Goal: Information Seeking & Learning: Check status

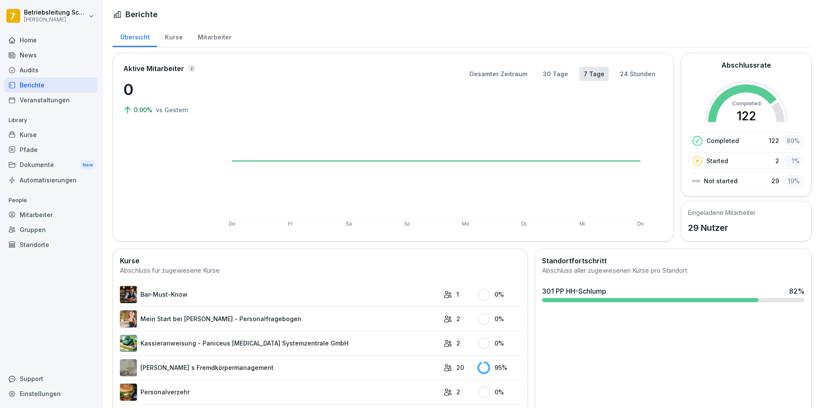
click at [167, 38] on div "Kurse" at bounding box center [173, 36] width 33 height 22
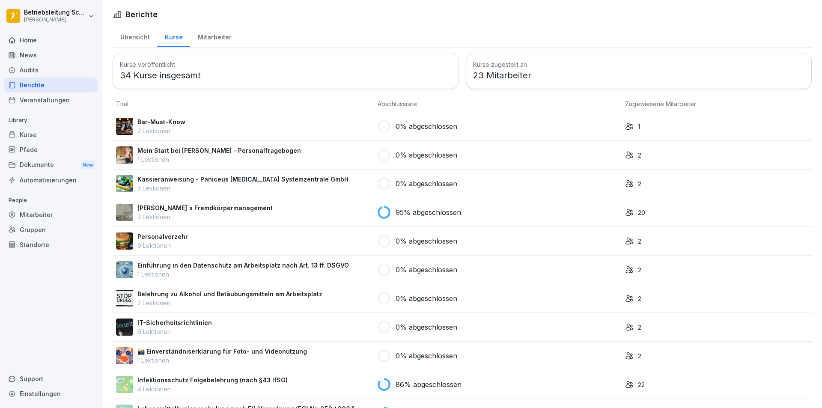
click at [125, 35] on div "Übersicht" at bounding box center [135, 36] width 45 height 22
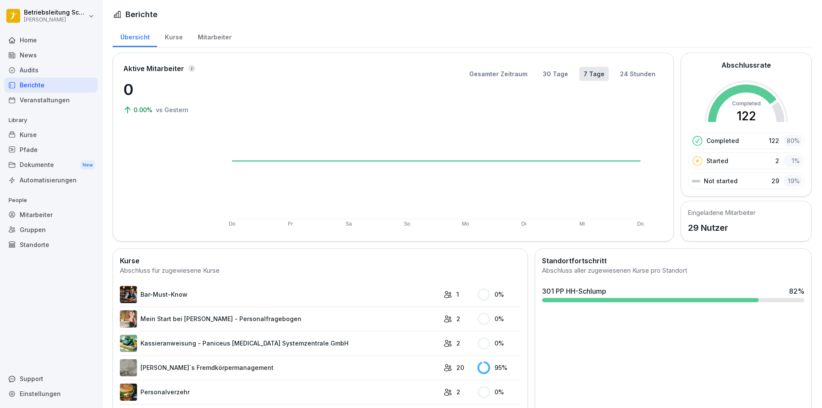
click at [49, 47] on div "Home" at bounding box center [50, 40] width 93 height 15
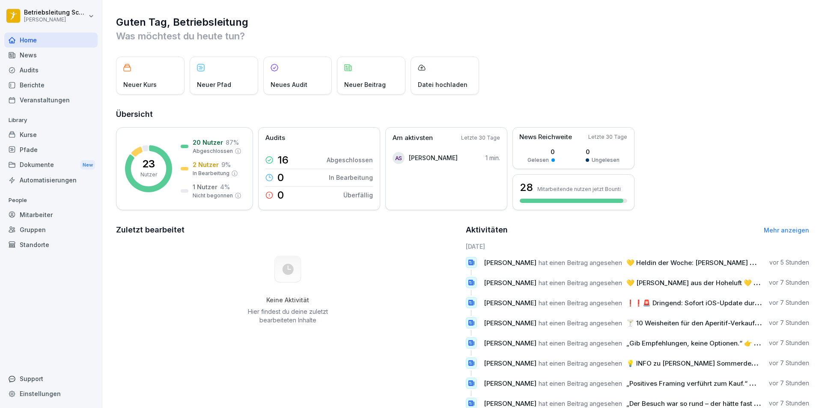
click at [792, 110] on h2 "Übersicht" at bounding box center [463, 114] width 694 height 12
click at [63, 213] on div "Mitarbeiter" at bounding box center [50, 214] width 93 height 15
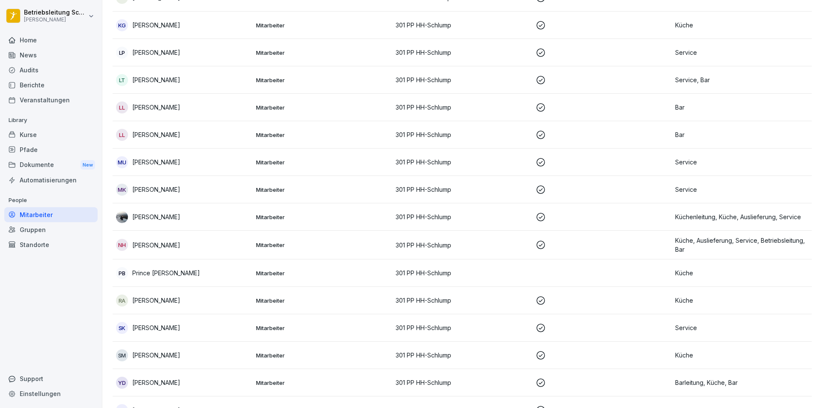
scroll to position [499, 0]
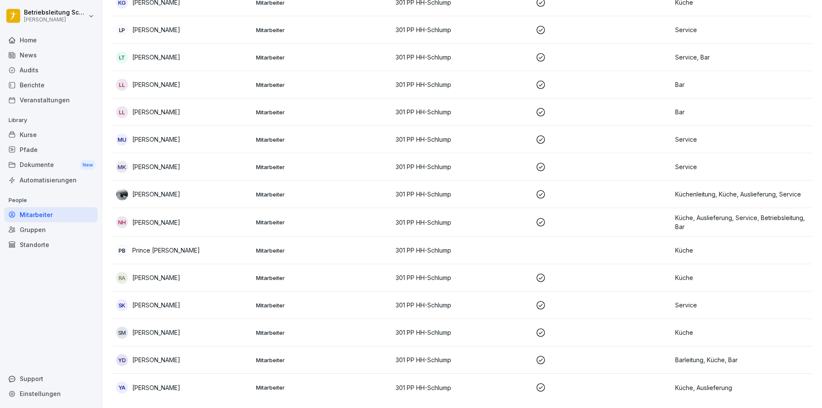
click at [36, 133] on div "Kurse" at bounding box center [50, 134] width 93 height 15
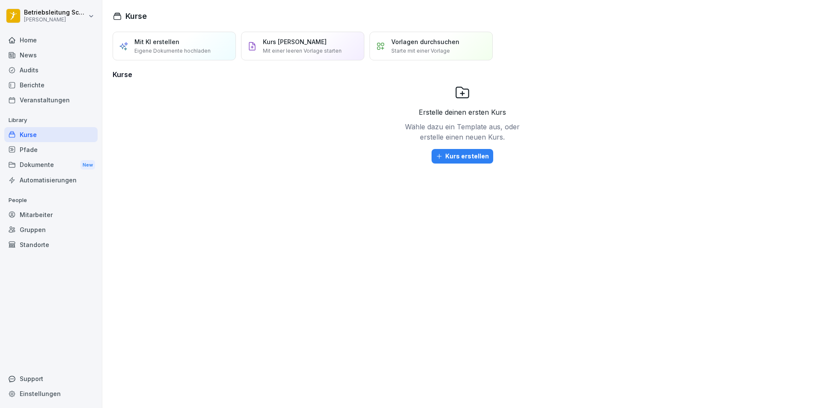
click at [34, 82] on div "Berichte" at bounding box center [50, 85] width 93 height 15
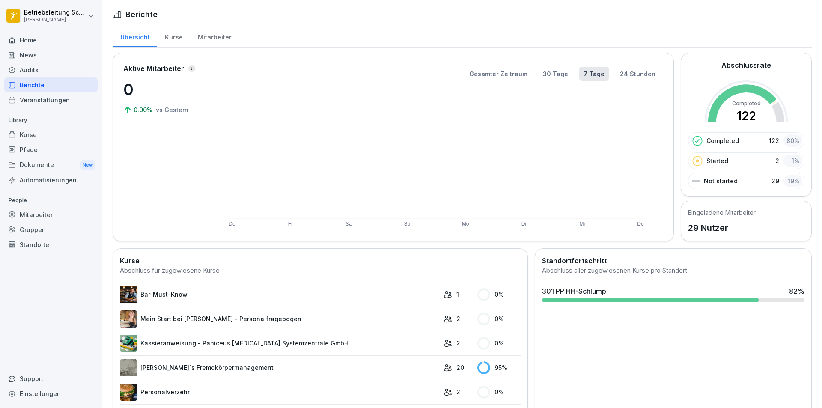
click at [182, 39] on div "Kurse" at bounding box center [173, 36] width 33 height 22
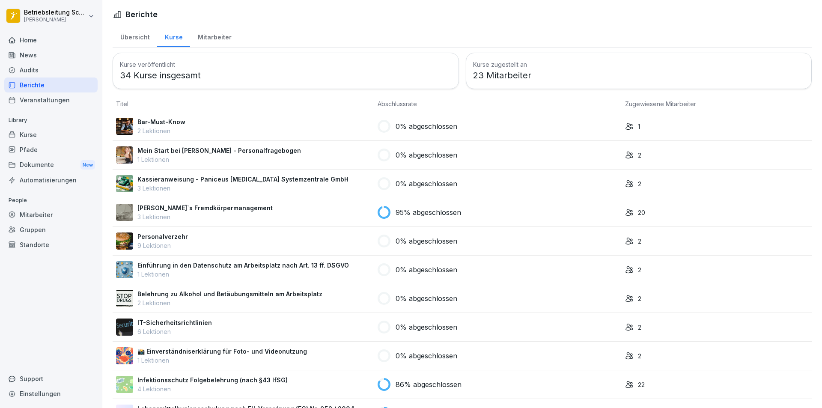
click at [205, 38] on div "Mitarbeiter" at bounding box center [214, 36] width 49 height 22
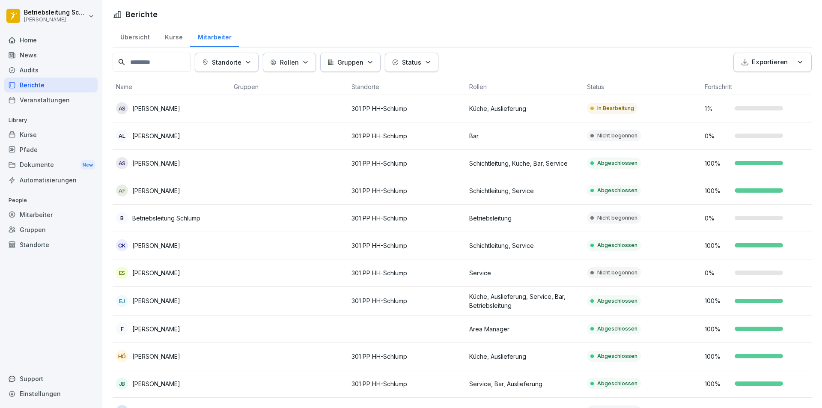
click at [171, 40] on div "Kurse" at bounding box center [173, 36] width 33 height 22
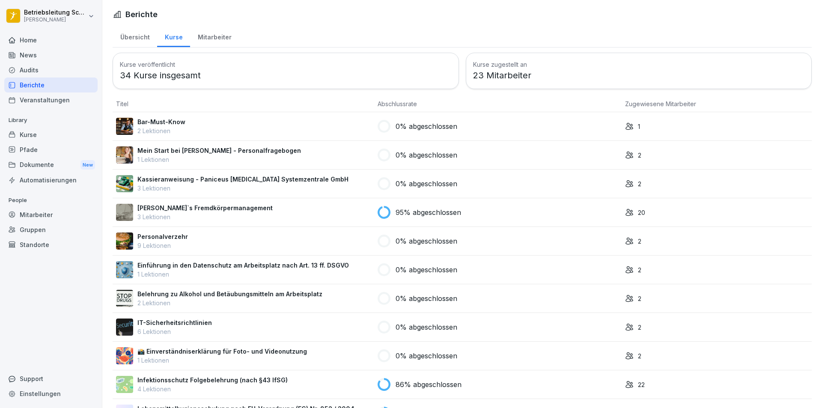
scroll to position [205, 0]
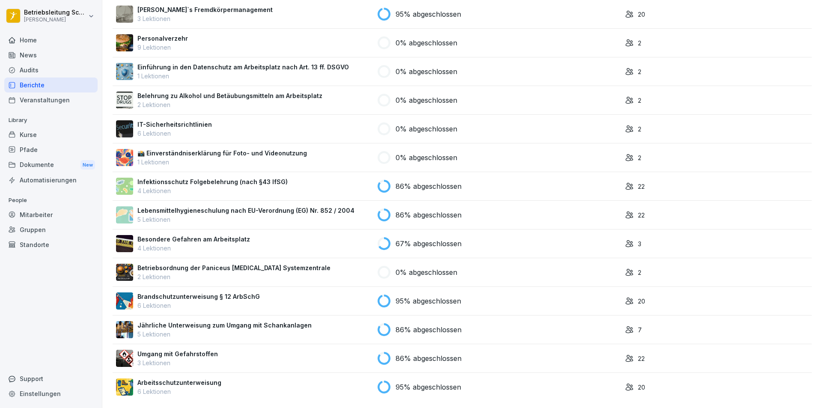
click at [462, 300] on div "95% abgeschlossen" at bounding box center [498, 301] width 241 height 13
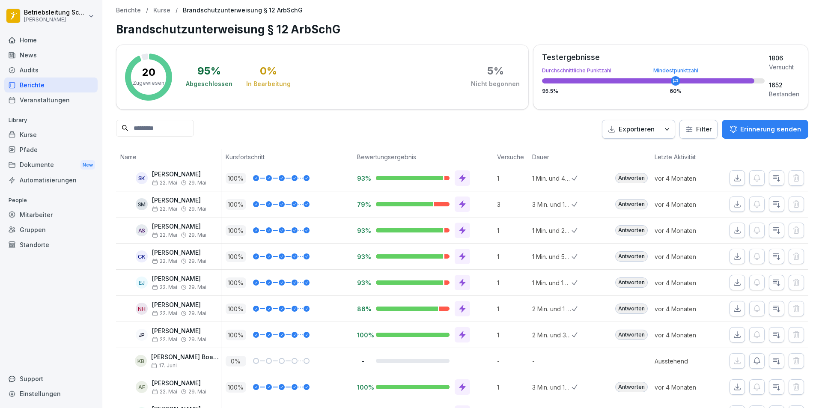
click at [697, 128] on html "Betriebsleitung Schlump Peter Pane Home News Audits Berichte Veranstaltungen Li…" at bounding box center [411, 204] width 822 height 408
click at [470, 139] on html "Betriebsleitung Schlump Peter Pane Home News Audits Berichte Veranstaltungen Li…" at bounding box center [411, 204] width 822 height 408
click at [193, 141] on div "20 Zugewiesen 95 % Abgeschlossen 0 % In Bearbeitung 5 % Nicht begonnen Testerge…" at bounding box center [462, 367] width 693 height 644
click at [192, 130] on input at bounding box center [155, 128] width 78 height 17
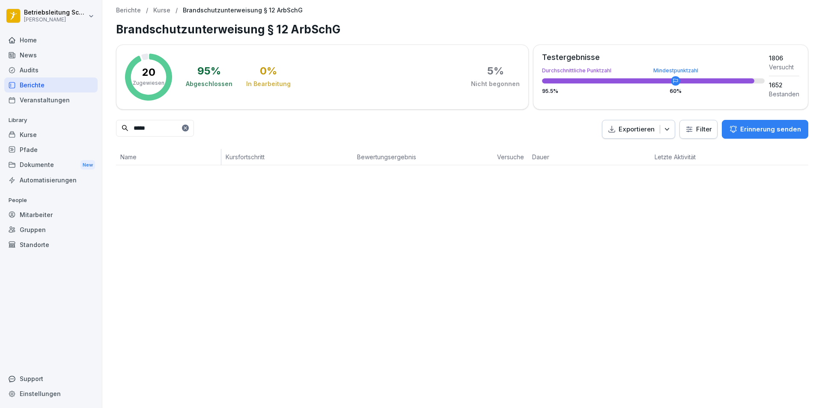
type input "*****"
click at [203, 207] on div "Berichte / Kurse / Brandschutzunterweisung § 12 ArbSchG Brandschutzunterweisung…" at bounding box center [462, 204] width 720 height 408
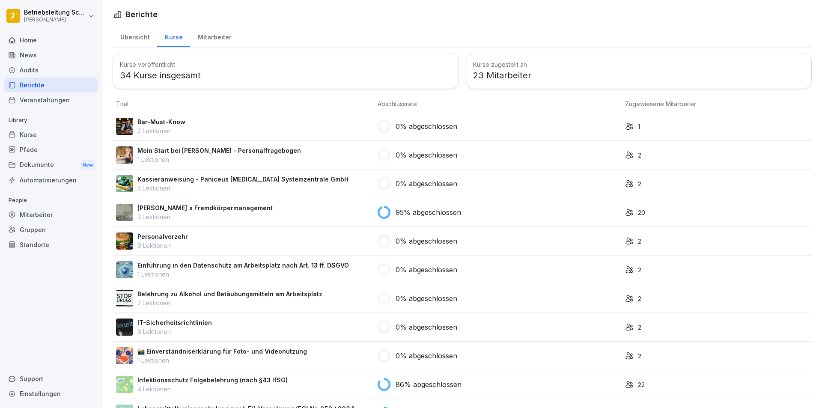
click at [43, 73] on div "Audits" at bounding box center [50, 70] width 93 height 15
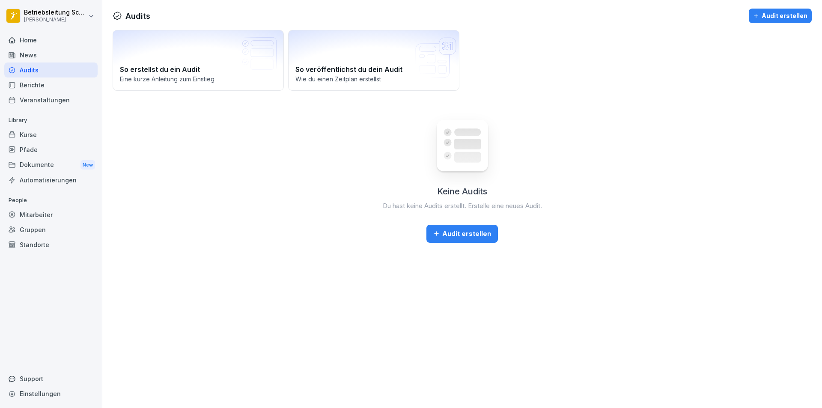
click at [41, 132] on div "Kurse" at bounding box center [50, 134] width 93 height 15
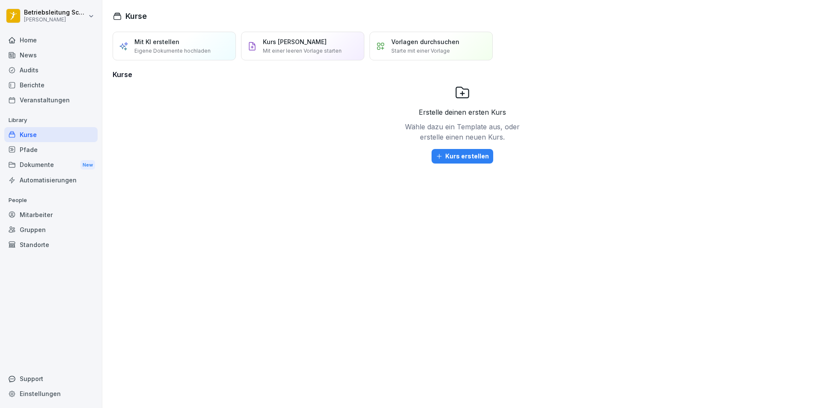
click at [58, 216] on div "Mitarbeiter" at bounding box center [50, 214] width 93 height 15
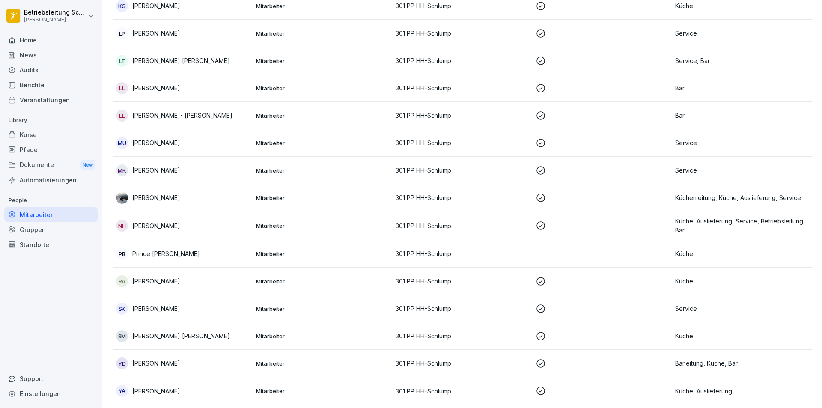
scroll to position [499, 0]
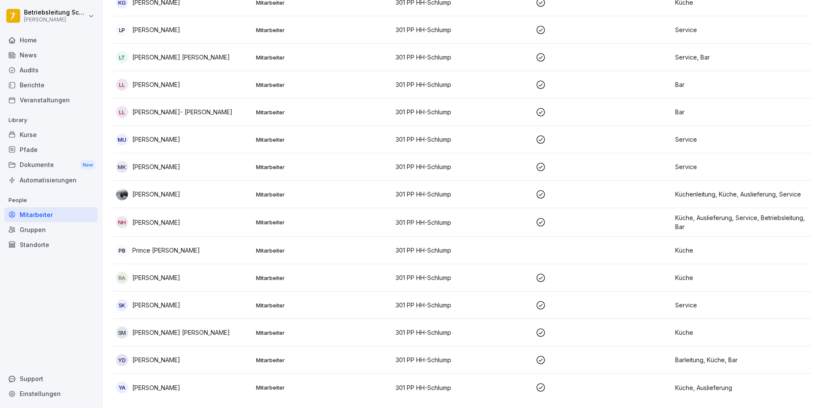
click at [203, 354] on div "YD Yaman Al Daker" at bounding box center [182, 360] width 133 height 12
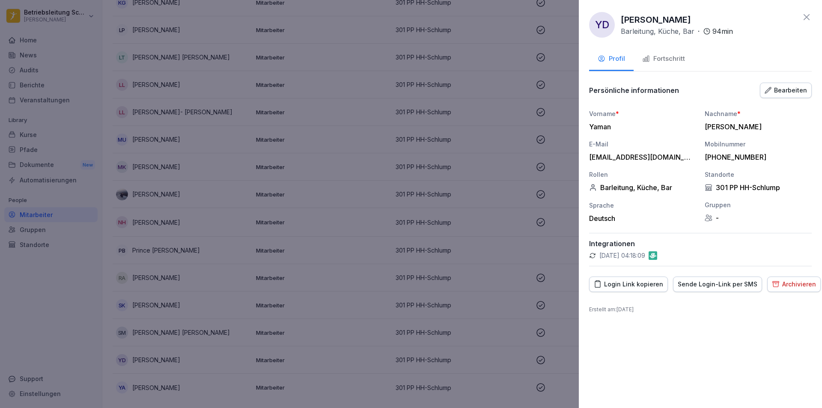
click at [670, 56] on div "Fortschritt" at bounding box center [664, 59] width 43 height 10
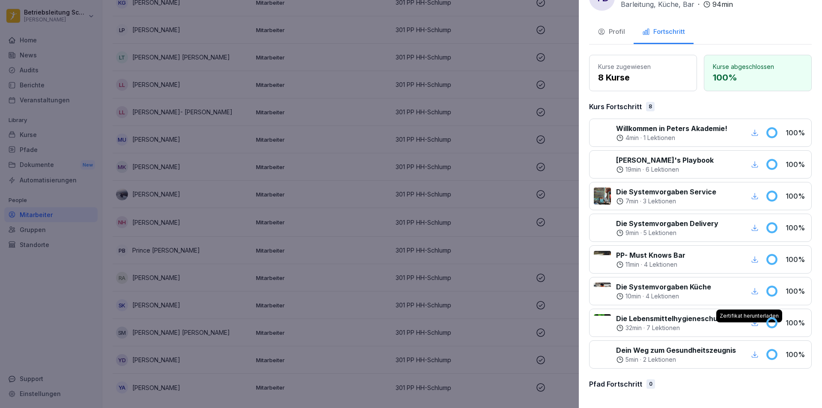
scroll to position [0, 0]
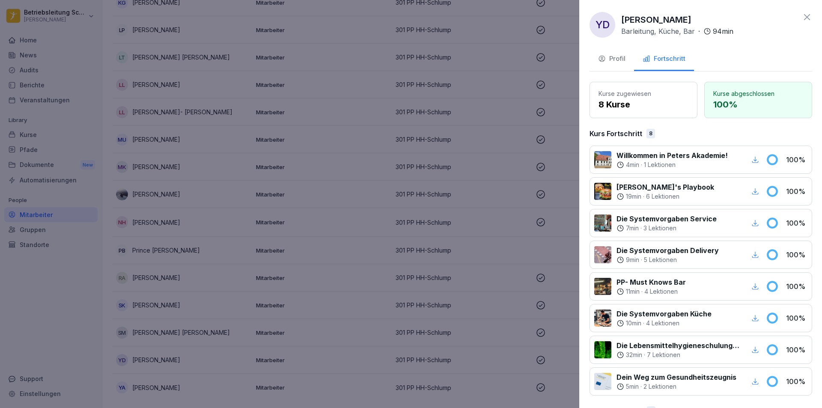
click at [366, 35] on div at bounding box center [411, 204] width 822 height 408
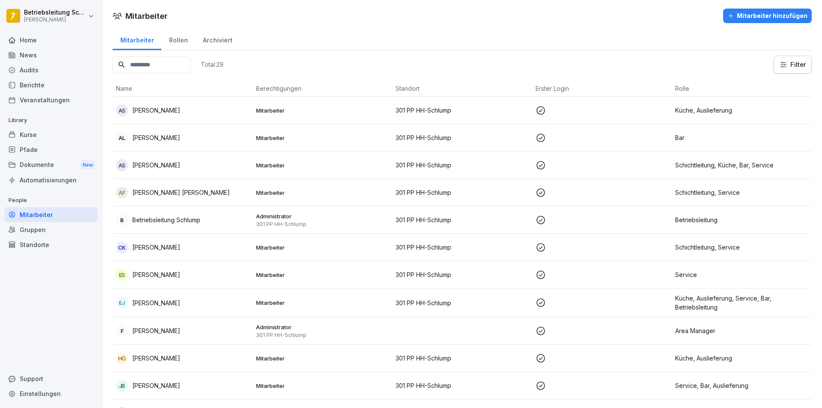
click at [35, 167] on div "Dokumente New" at bounding box center [50, 165] width 93 height 16
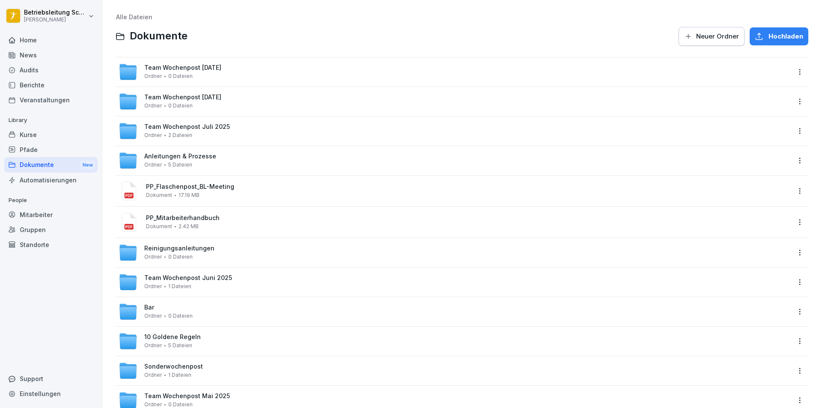
click at [36, 150] on div "Pfade" at bounding box center [50, 149] width 93 height 15
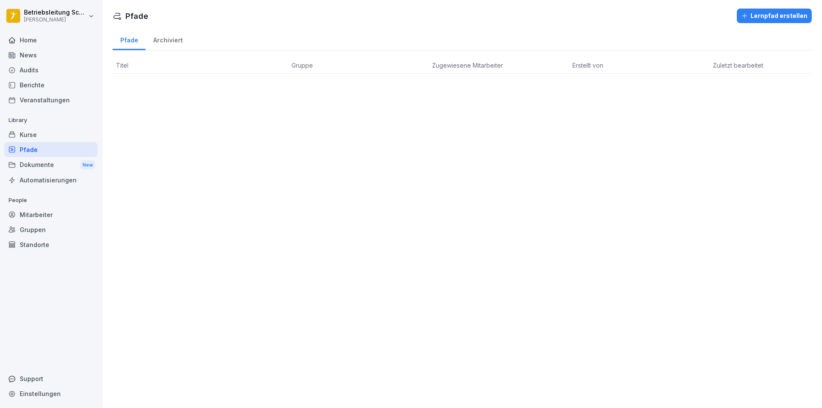
click at [76, 133] on div "Kurse" at bounding box center [50, 134] width 93 height 15
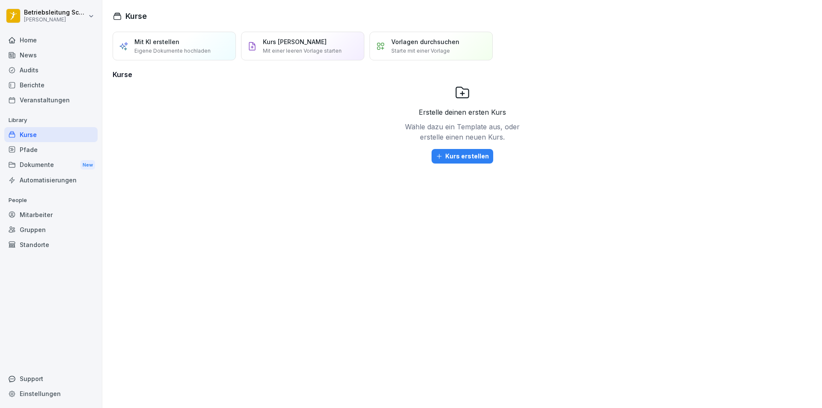
click at [48, 75] on div "Audits" at bounding box center [50, 70] width 93 height 15
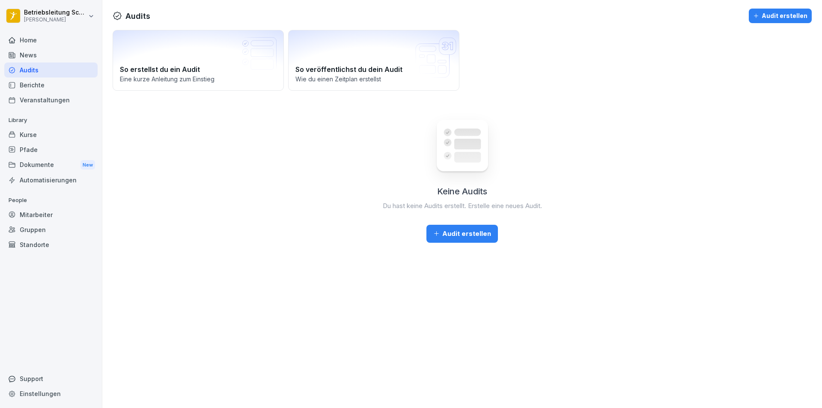
click at [52, 86] on div "Berichte" at bounding box center [50, 85] width 93 height 15
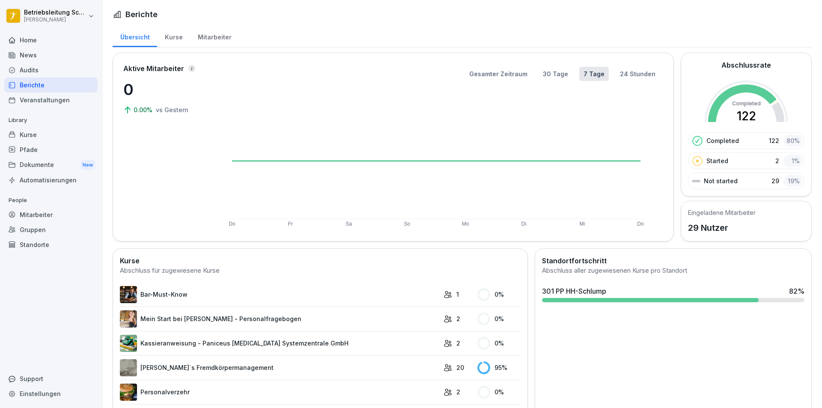
click at [174, 39] on div "Kurse" at bounding box center [173, 36] width 33 height 22
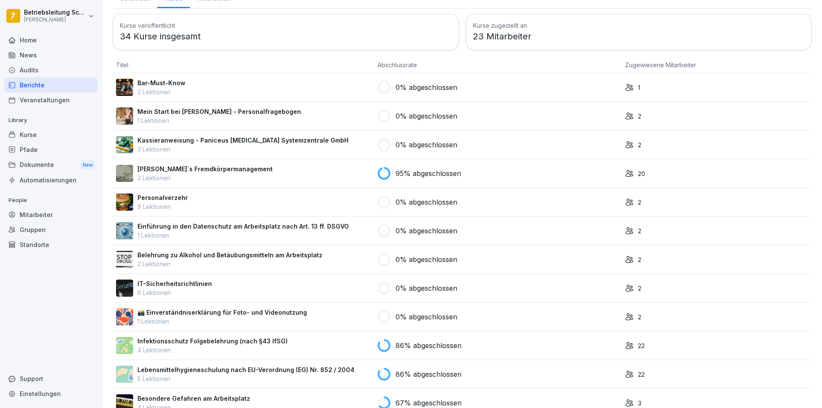
scroll to position [205, 0]
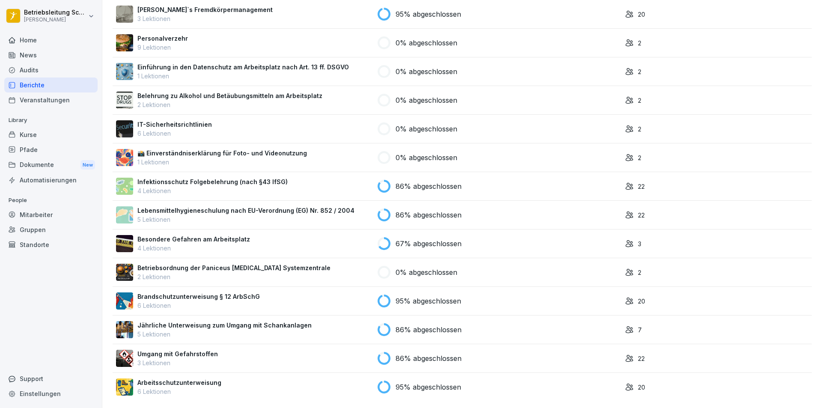
click at [292, 293] on div "Brandschutzunterweisung § 12 ArbSchG 6 Lektionen" at bounding box center [243, 301] width 255 height 18
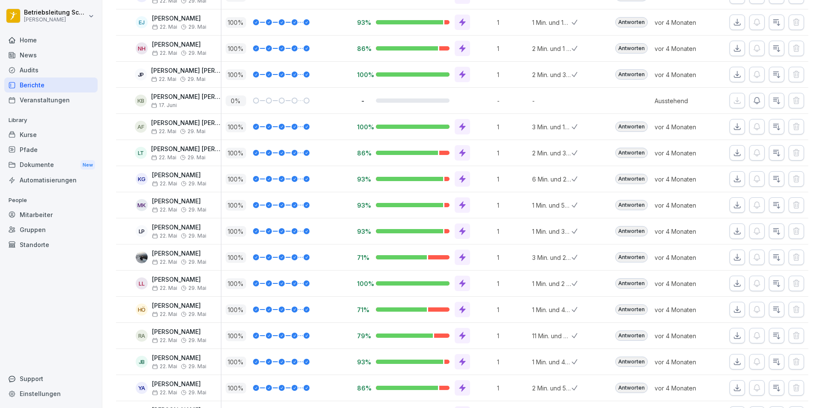
scroll to position [299, 0]
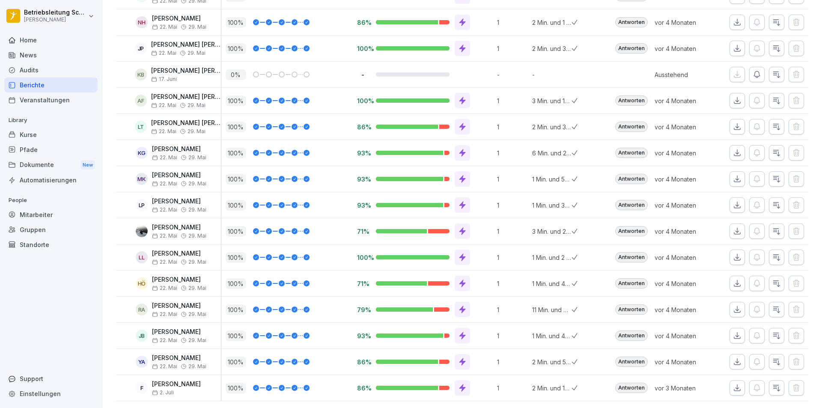
click at [40, 81] on div "Berichte" at bounding box center [50, 85] width 93 height 15
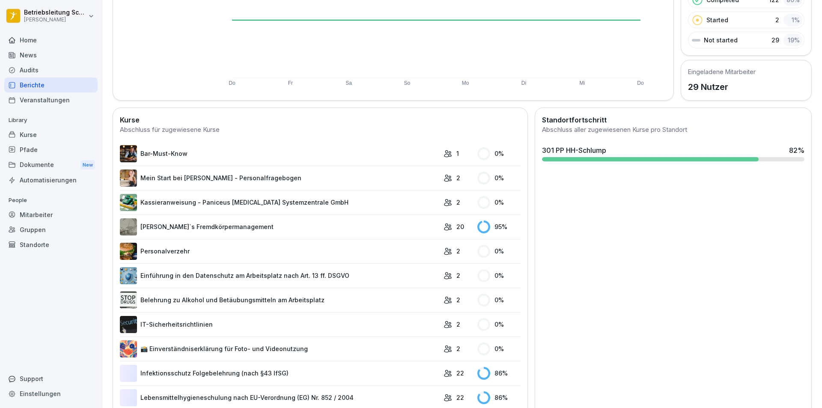
scroll to position [310, 0]
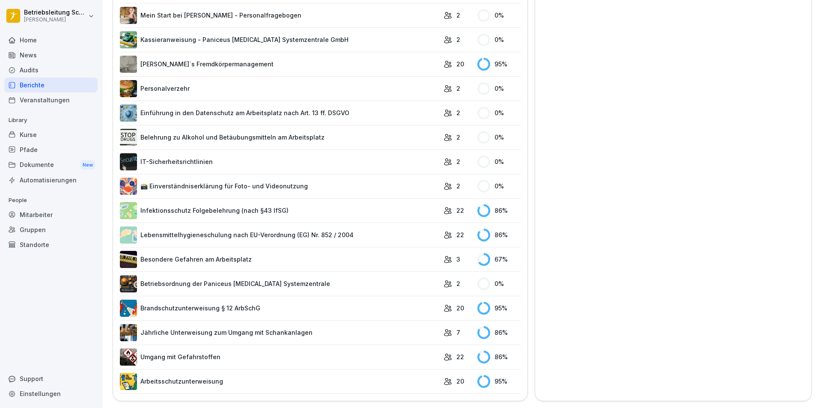
click at [229, 230] on link "Lebensmittelhygieneschulung nach EU-Verordnung (EG) Nr. 852 / 2004" at bounding box center [280, 235] width 320 height 17
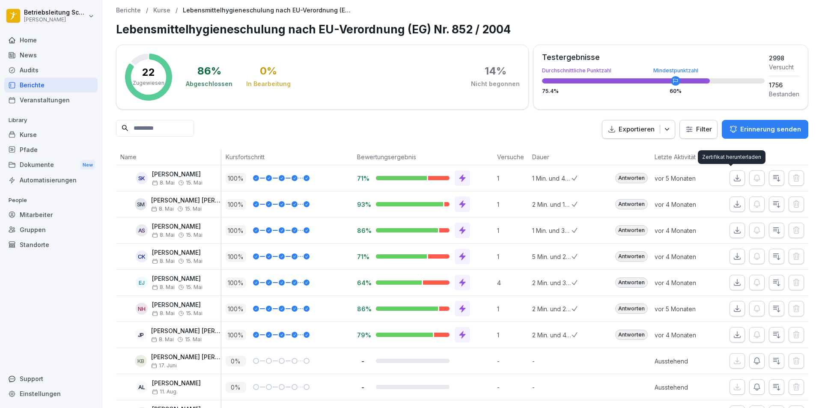
click at [736, 179] on button "button" at bounding box center [737, 177] width 15 height 15
click at [733, 230] on icon "button" at bounding box center [737, 230] width 9 height 9
click at [733, 255] on icon "button" at bounding box center [737, 256] width 9 height 9
click at [733, 282] on icon "button" at bounding box center [737, 282] width 9 height 9
click at [733, 307] on icon "button" at bounding box center [737, 309] width 9 height 9
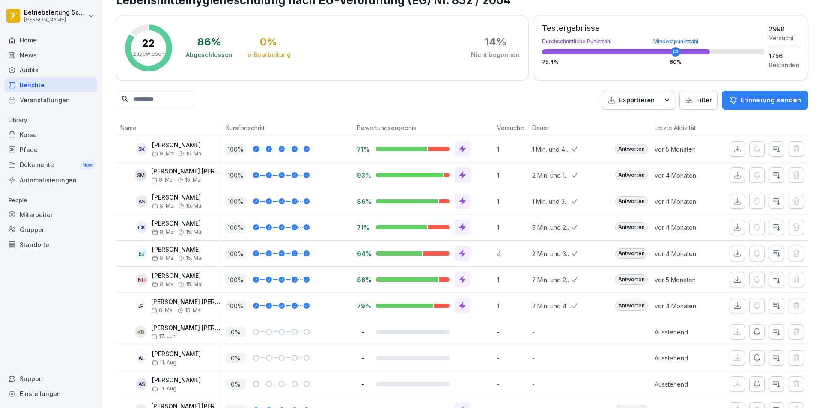
scroll to position [43, 0]
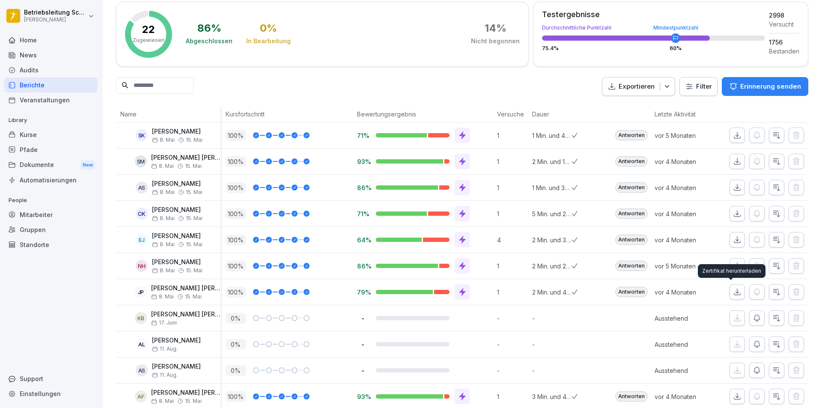
click at [733, 291] on icon "button" at bounding box center [737, 292] width 9 height 9
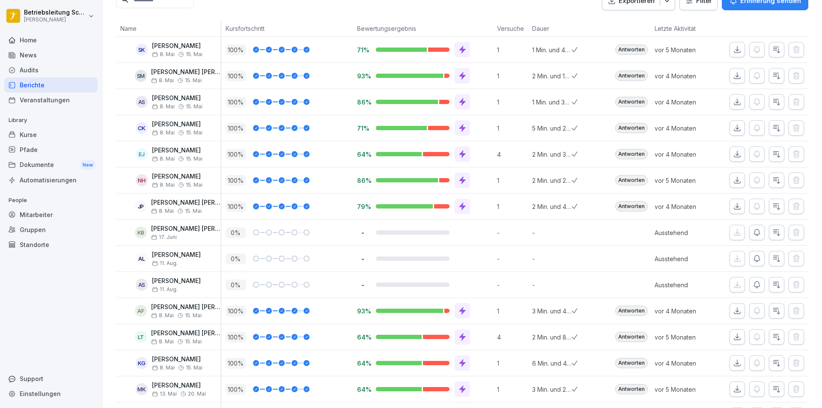
scroll to position [171, 0]
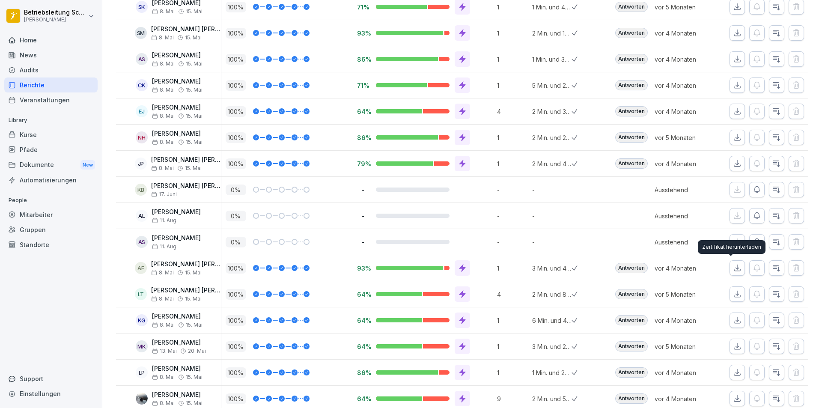
click at [734, 269] on icon "button" at bounding box center [737, 268] width 9 height 9
click at [735, 293] on icon "button" at bounding box center [737, 294] width 9 height 9
click at [735, 321] on icon "button" at bounding box center [738, 320] width 6 height 6
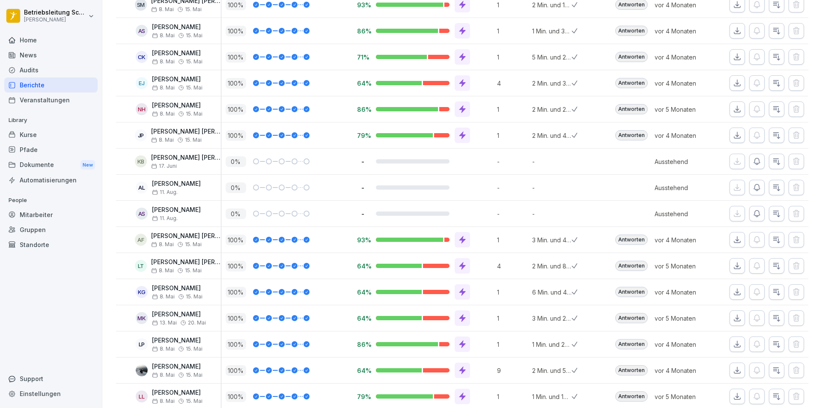
scroll to position [214, 0]
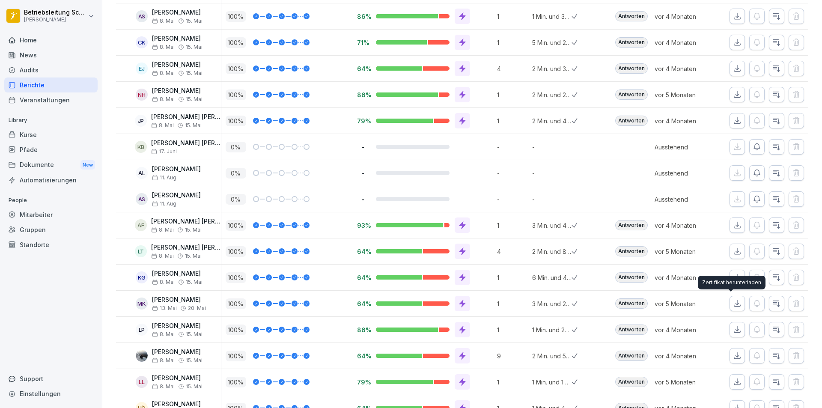
click at [734, 303] on icon "button" at bounding box center [737, 303] width 9 height 9
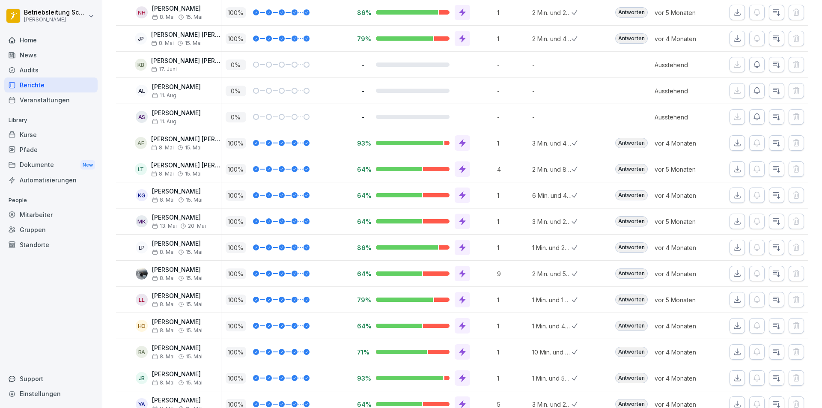
scroll to position [300, 0]
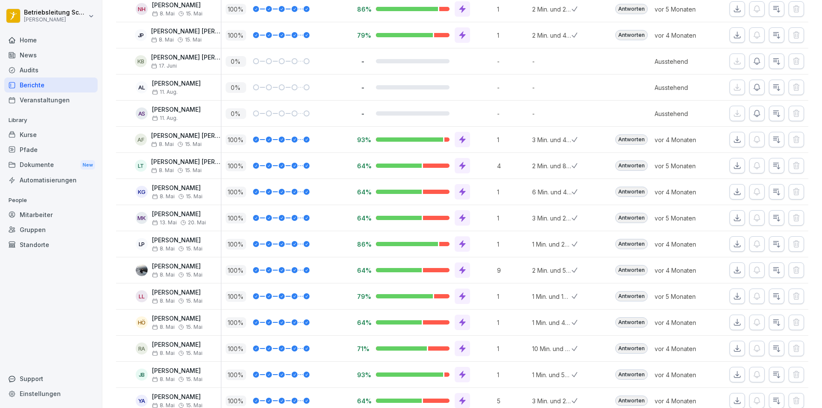
click at [733, 246] on icon "button" at bounding box center [737, 244] width 9 height 9
click at [730, 274] on button "button" at bounding box center [737, 270] width 15 height 15
click at [733, 299] on icon "button" at bounding box center [737, 296] width 9 height 9
click at [733, 298] on icon "button" at bounding box center [737, 296] width 9 height 9
click at [735, 326] on button "button" at bounding box center [737, 322] width 15 height 15
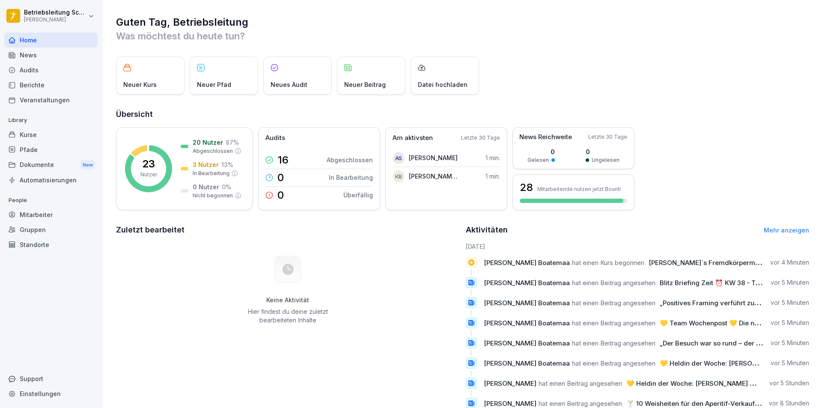
click at [48, 83] on div "Berichte" at bounding box center [50, 85] width 93 height 15
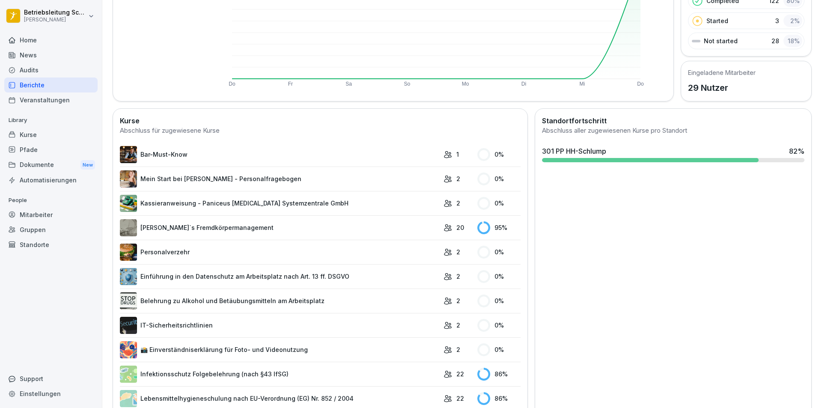
scroll to position [310, 0]
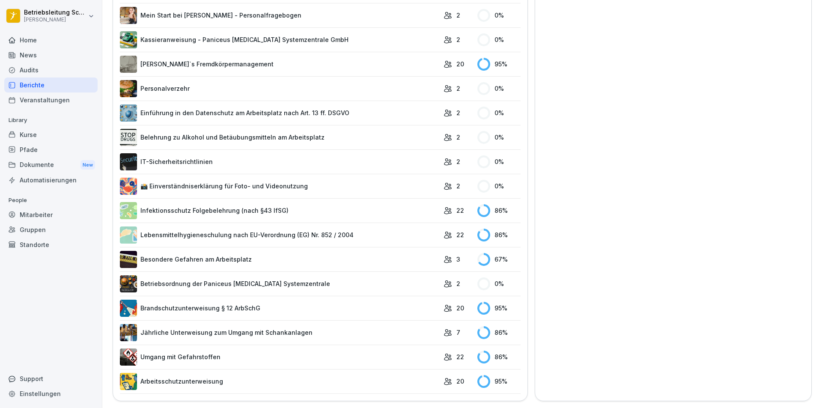
click at [230, 233] on link "Lebensmittelhygieneschulung nach EU-Verordnung (EG) Nr. 852 / 2004" at bounding box center [280, 235] width 320 height 17
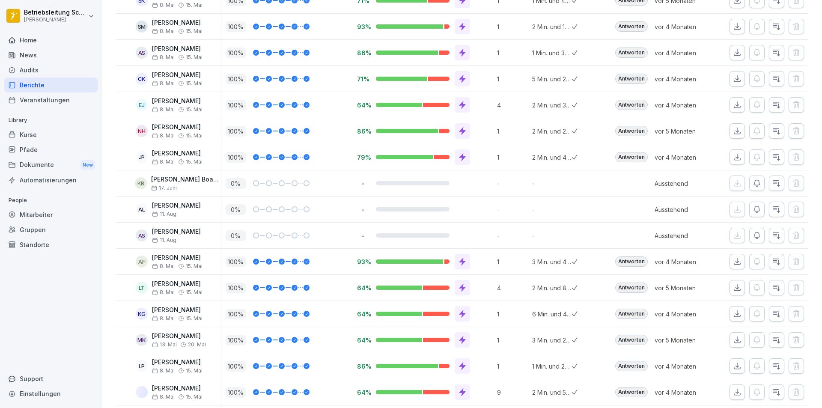
scroll to position [352, 0]
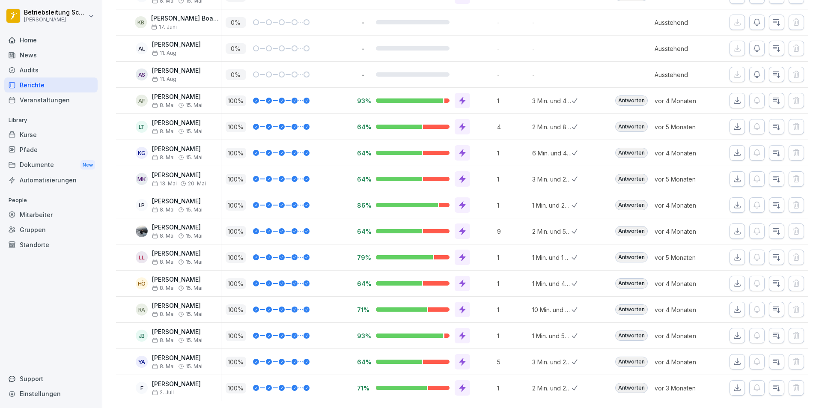
click at [733, 358] on icon "button" at bounding box center [737, 362] width 9 height 9
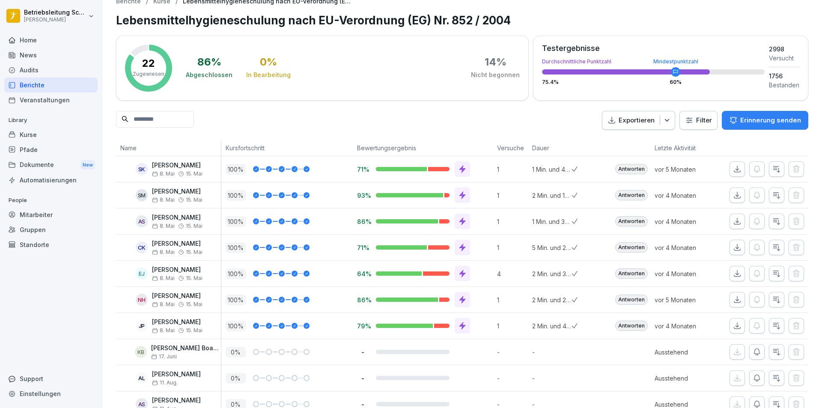
scroll to position [0, 0]
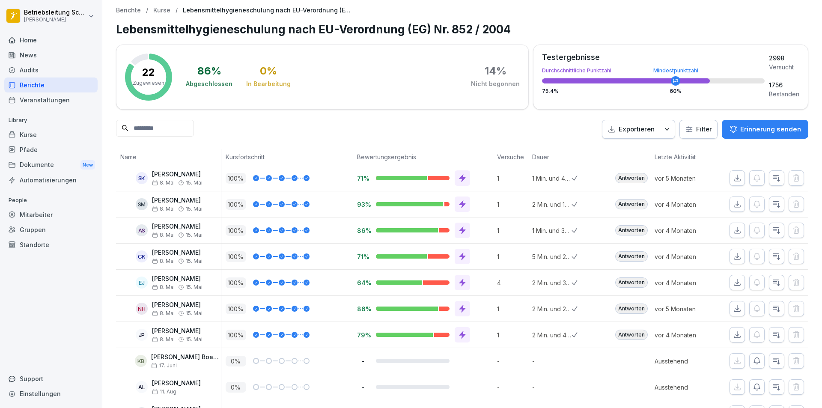
click at [45, 84] on div "Berichte" at bounding box center [50, 85] width 93 height 15
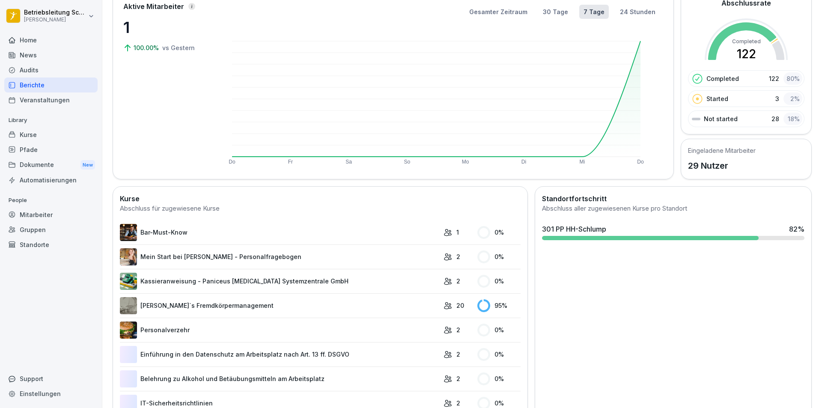
scroll to position [310, 0]
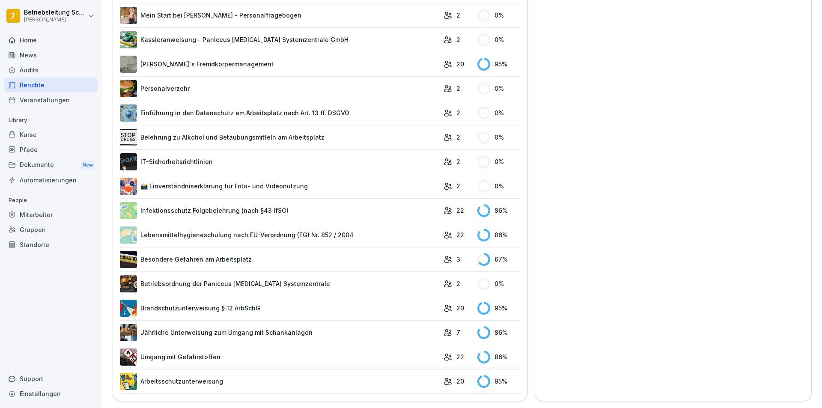
click at [339, 326] on link "Jährliche Unterweisung zum Umgang mit Schankanlagen" at bounding box center [280, 332] width 320 height 17
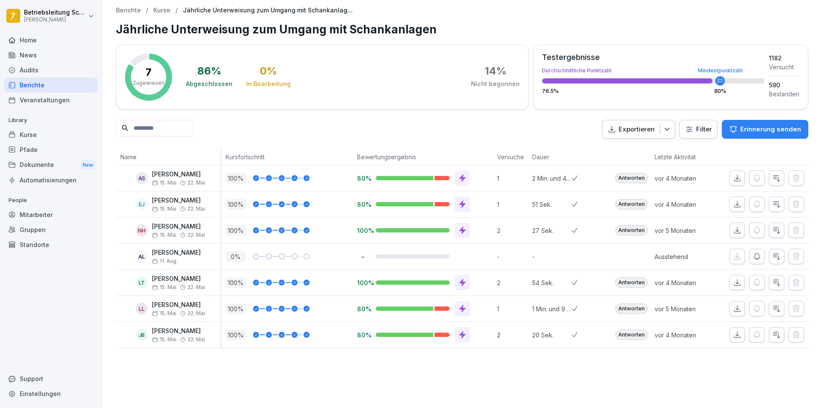
click at [57, 88] on div "Berichte" at bounding box center [50, 85] width 93 height 15
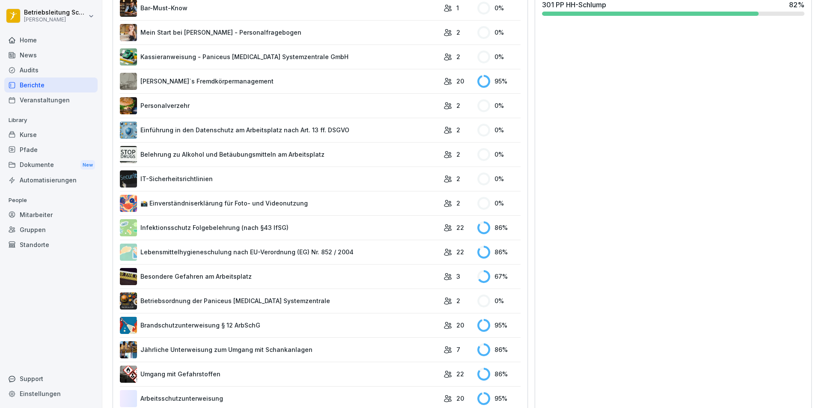
scroll to position [310, 0]
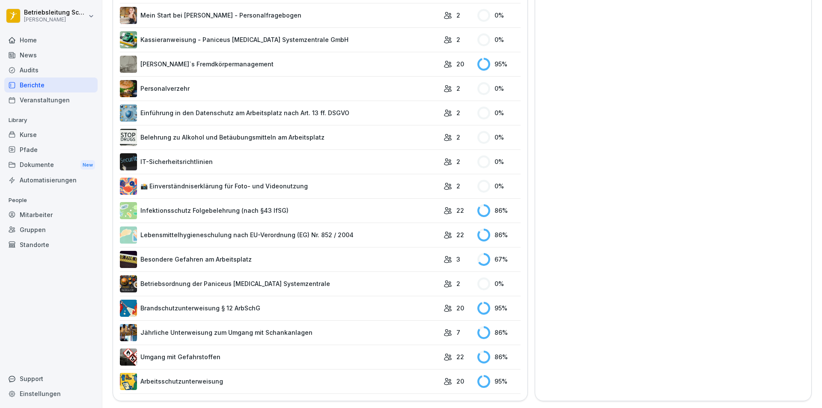
click at [233, 376] on link "Arbeitsschutzunterweisung" at bounding box center [280, 381] width 320 height 17
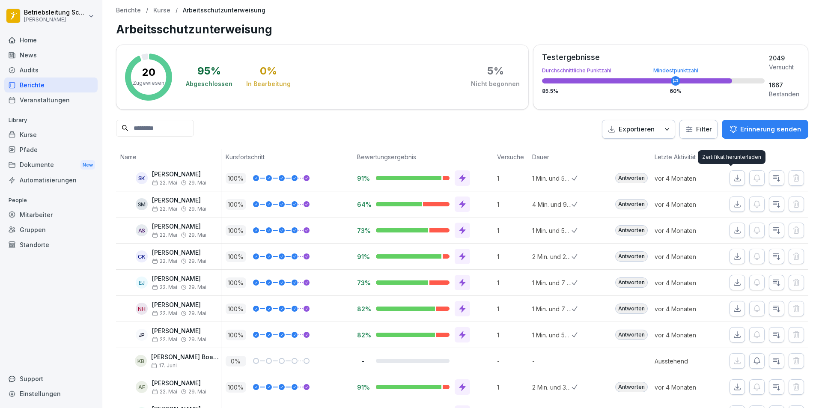
click at [730, 174] on button "button" at bounding box center [737, 177] width 15 height 15
click at [735, 206] on icon "button" at bounding box center [738, 204] width 6 height 6
click at [733, 233] on icon "button" at bounding box center [737, 230] width 9 height 9
click at [736, 257] on button "button" at bounding box center [737, 256] width 15 height 15
click at [733, 279] on icon "button" at bounding box center [737, 282] width 9 height 9
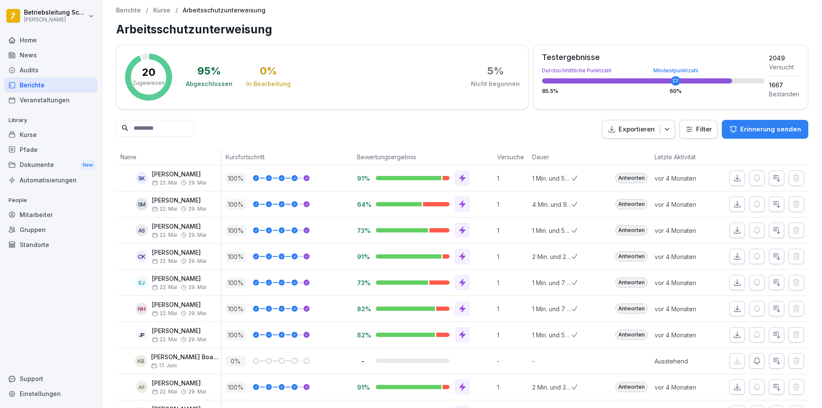
click at [731, 304] on button "button" at bounding box center [737, 308] width 15 height 15
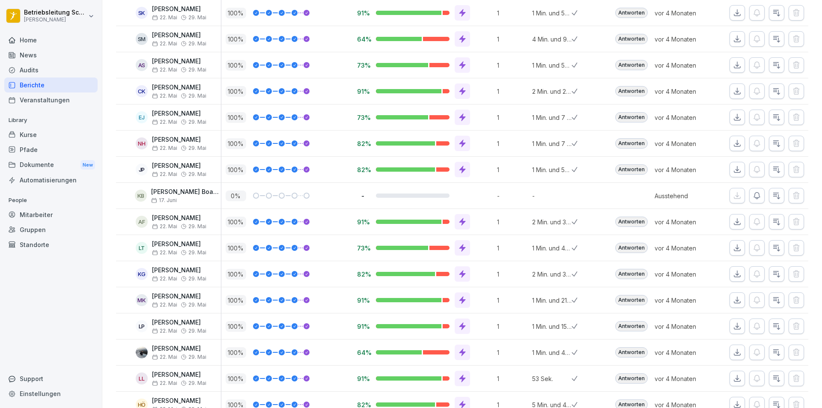
scroll to position [171, 0]
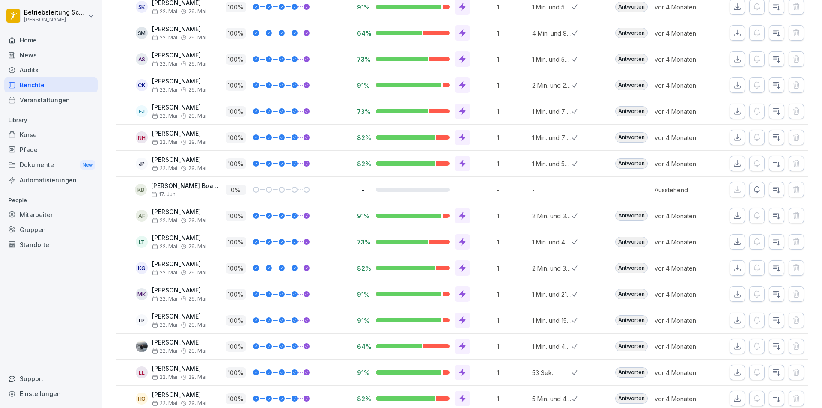
click at [730, 166] on button "button" at bounding box center [737, 163] width 15 height 15
click at [733, 220] on icon "button" at bounding box center [737, 216] width 9 height 9
click at [733, 243] on icon "button" at bounding box center [737, 242] width 9 height 9
click at [728, 269] on div "Zertifikat herunterladen Zertifikat herunterladen" at bounding box center [732, 273] width 68 height 14
click at [733, 265] on icon "button" at bounding box center [737, 268] width 9 height 9
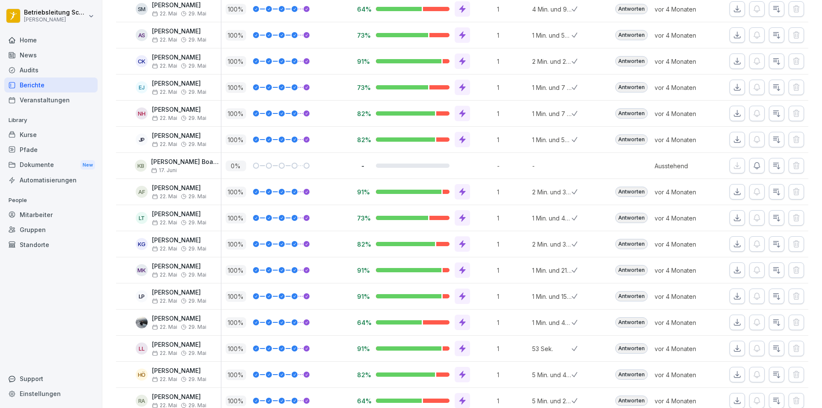
scroll to position [257, 0]
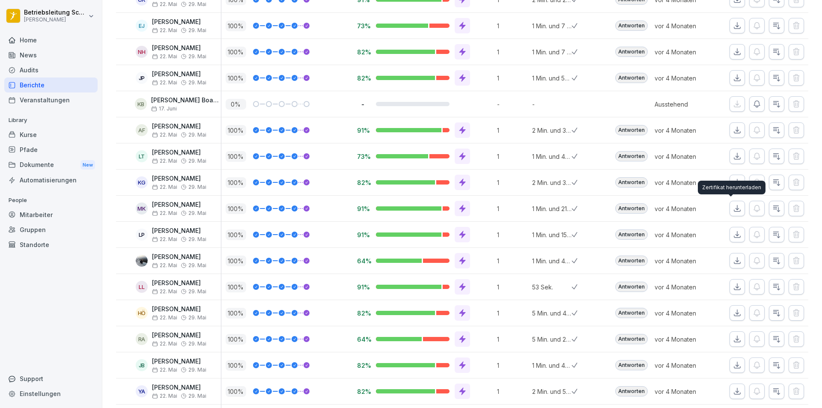
click at [735, 204] on button "button" at bounding box center [737, 208] width 15 height 15
click at [730, 240] on button "button" at bounding box center [737, 234] width 15 height 15
click at [735, 262] on icon "button" at bounding box center [738, 261] width 6 height 6
click at [736, 293] on button "button" at bounding box center [737, 286] width 15 height 15
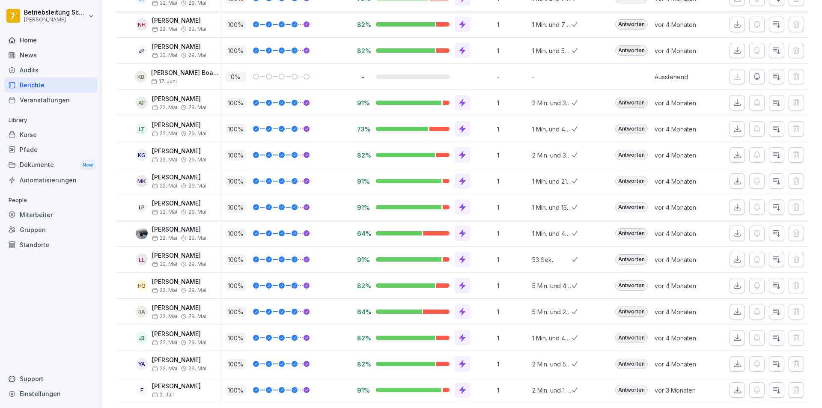
scroll to position [299, 0]
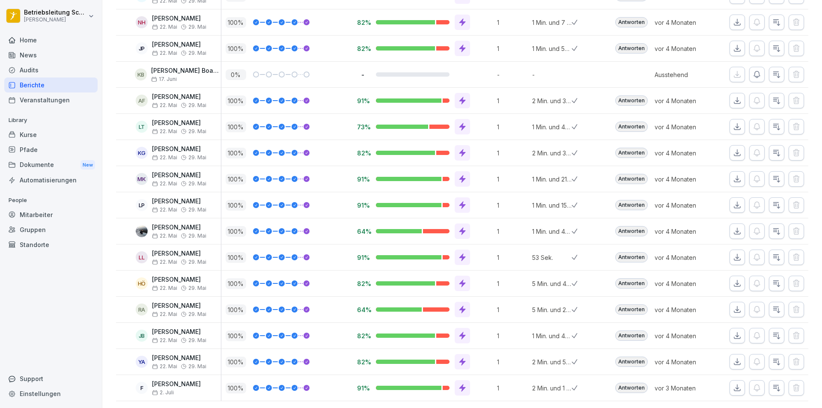
click at [733, 279] on icon "button" at bounding box center [737, 283] width 9 height 9
click at [733, 358] on icon "button" at bounding box center [737, 362] width 9 height 9
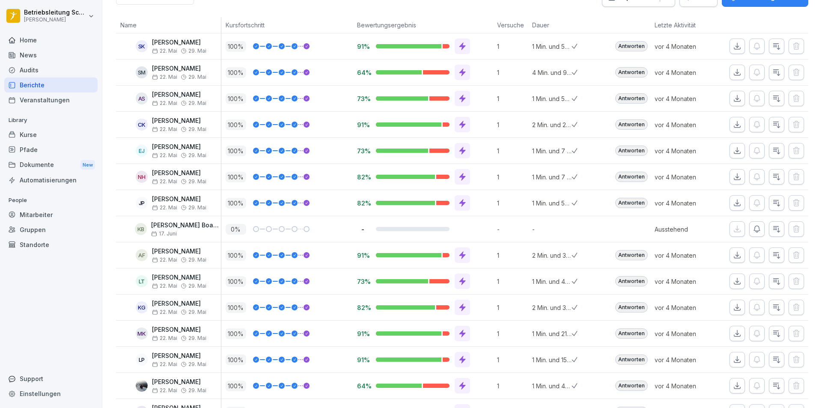
scroll to position [0, 0]
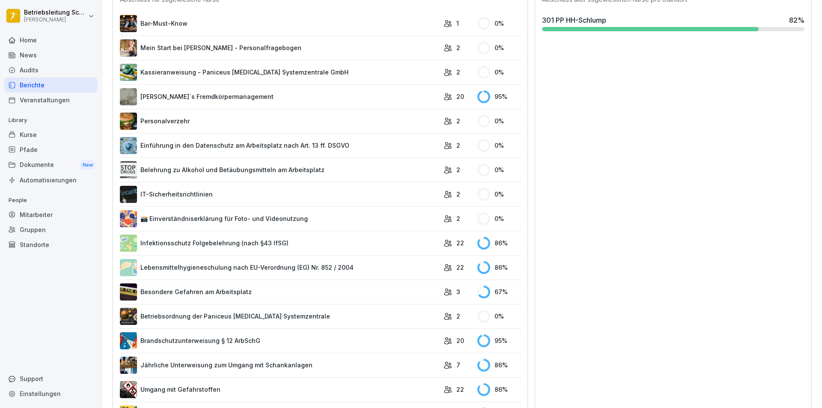
scroll to position [310, 0]
